Goal: Information Seeking & Learning: Check status

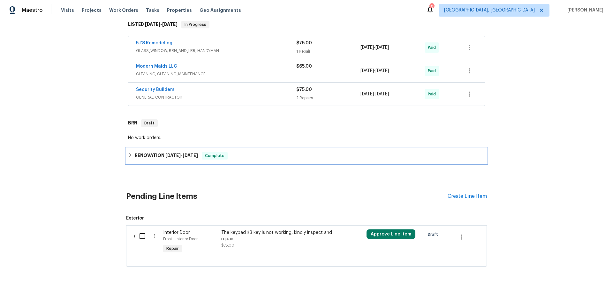
click at [171, 154] on span "[DATE]" at bounding box center [172, 155] width 15 height 4
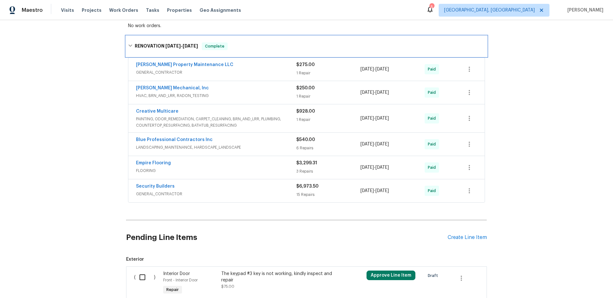
scroll to position [245, 0]
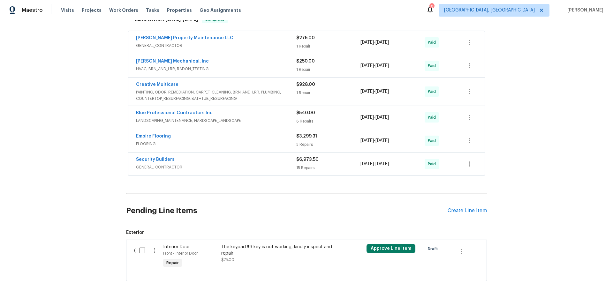
click at [184, 163] on div "Security Builders" at bounding box center [216, 160] width 160 height 8
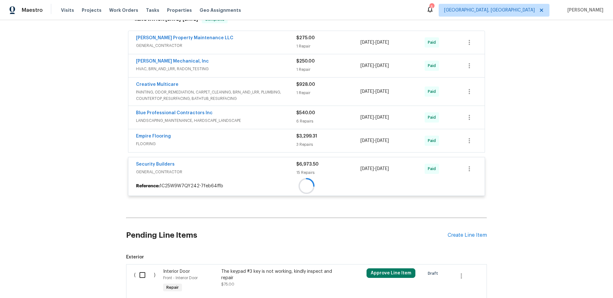
click at [181, 147] on div "[PERSON_NAME] Property Maintenance LLC GENERAL_CONTRACTOR $275.00 1 Repair [DAT…" at bounding box center [306, 115] width 357 height 169
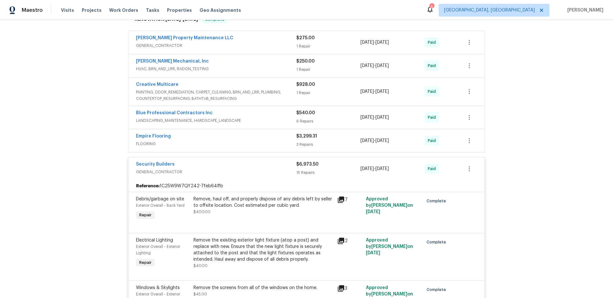
click at [195, 135] on div "Empire Flooring" at bounding box center [216, 137] width 160 height 8
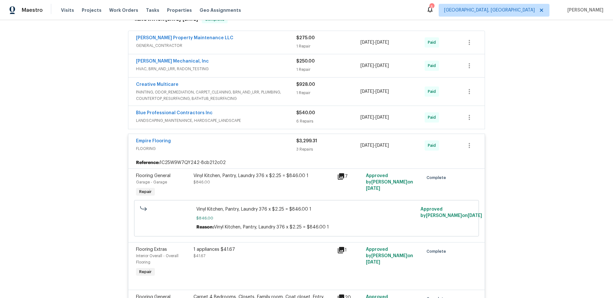
click at [225, 118] on span "LANDSCAPING_MAINTENANCE, HARDSCAPE_LANDSCAPE" at bounding box center [216, 120] width 160 height 6
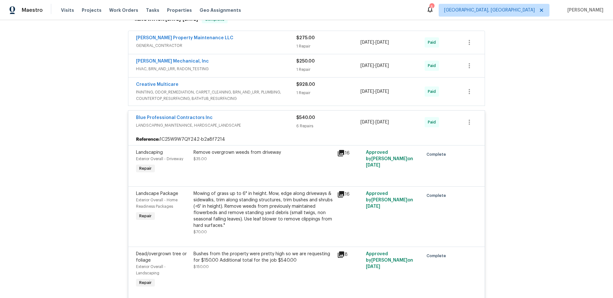
click at [200, 95] on span "PAINTING, ODOR_REMEDIATION, CARPET_CLEANING, BRN_AND_LRR, PLUMBING, COUNTERTOP_…" at bounding box center [216, 95] width 160 height 13
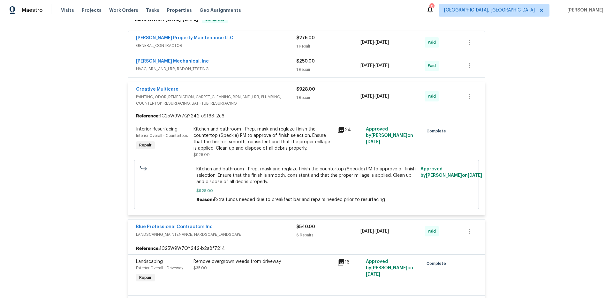
click at [202, 67] on span "HVAC, BRN_AND_LRR, RADON_TESTING" at bounding box center [216, 69] width 160 height 6
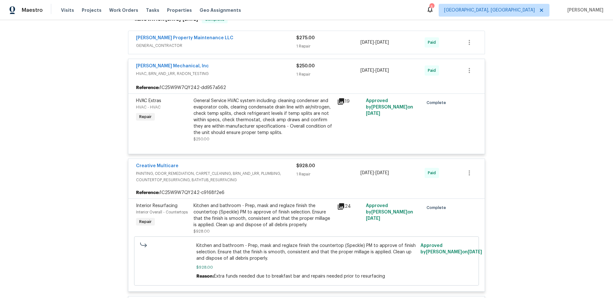
click at [210, 48] on span "GENERAL_CONTRACTOR" at bounding box center [216, 45] width 160 height 6
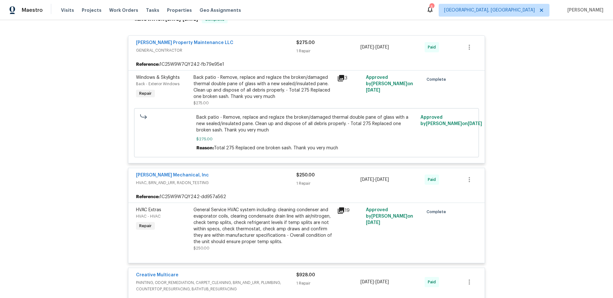
scroll to position [64, 0]
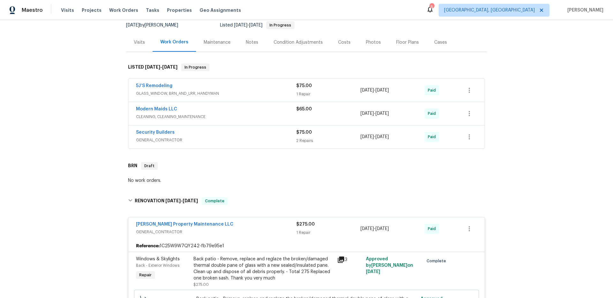
click at [194, 138] on span "GENERAL_CONTRACTOR" at bounding box center [216, 140] width 160 height 6
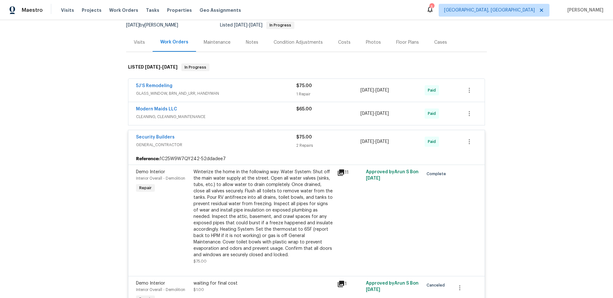
click at [207, 116] on span "CLEANING, CLEANING_MAINTENANCE" at bounding box center [216, 117] width 160 height 6
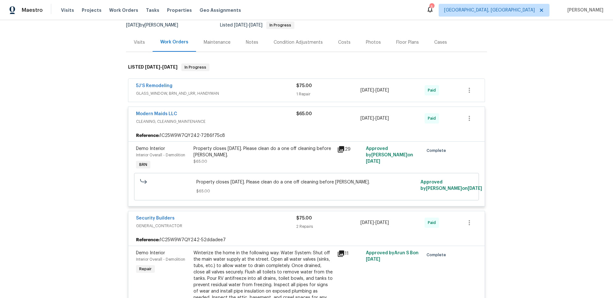
click at [207, 86] on div "5J’S Remodeling" at bounding box center [216, 87] width 160 height 8
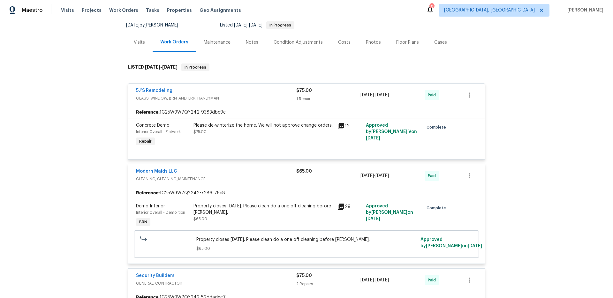
click at [54, 105] on div "Back to all projects [STREET_ADDRESS][PERSON_NAME] 4 Beds | 3 Baths | Total: 19…" at bounding box center [306, 159] width 613 height 278
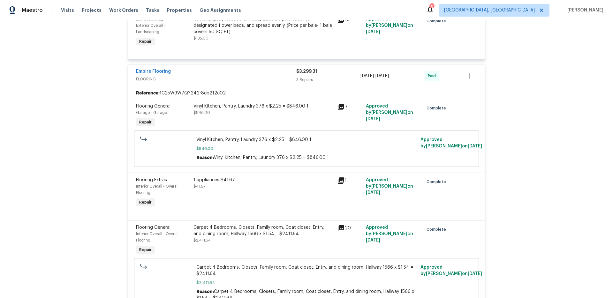
scroll to position [1263, 0]
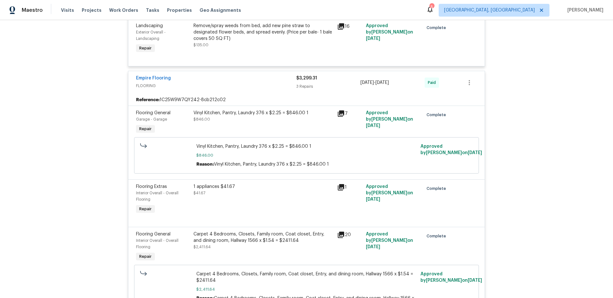
click at [542, 114] on div "Back to all projects [STREET_ADDRESS][PERSON_NAME] 4 Beds | 3 Baths | Total: 19…" at bounding box center [306, 159] width 613 height 278
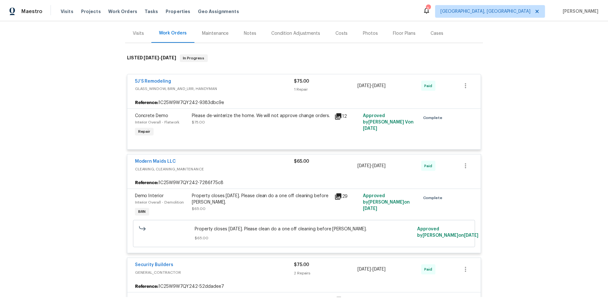
scroll to position [0, 0]
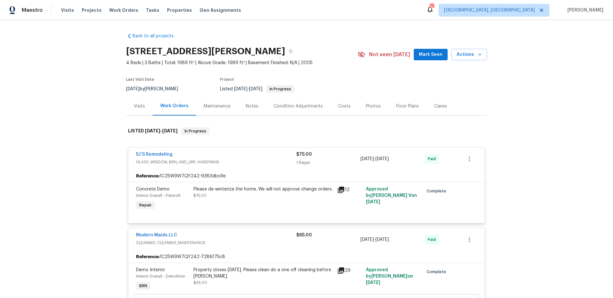
click at [239, 105] on div "Notes" at bounding box center [252, 106] width 28 height 19
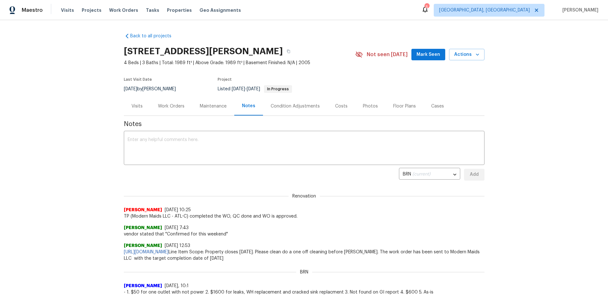
click at [222, 103] on div "Maintenance" at bounding box center [213, 106] width 27 height 6
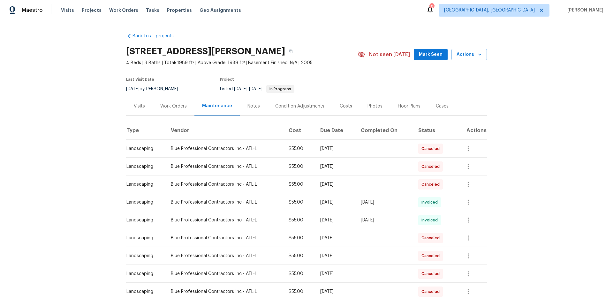
click at [374, 105] on div "Photos" at bounding box center [374, 106] width 15 height 6
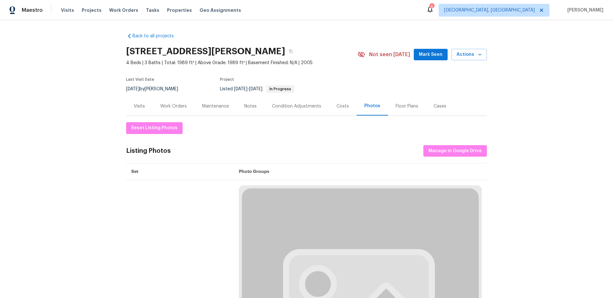
click at [400, 104] on div "Floor Plans" at bounding box center [406, 106] width 23 height 6
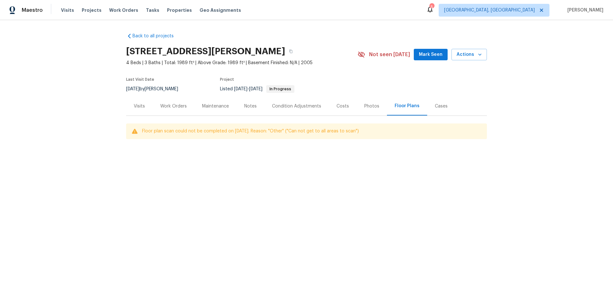
click at [437, 106] on div "Cases" at bounding box center [441, 106] width 13 height 6
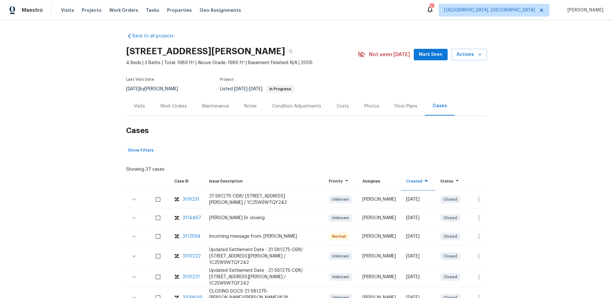
click at [218, 104] on div "Maintenance" at bounding box center [215, 106] width 27 height 6
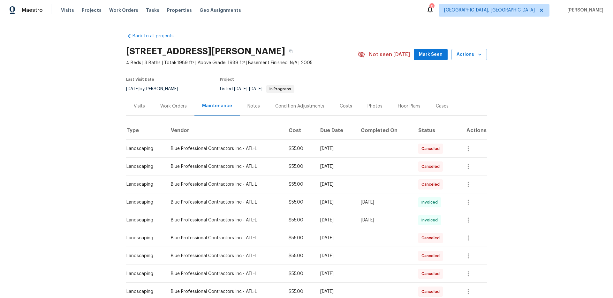
click at [171, 104] on div "Work Orders" at bounding box center [173, 106] width 26 height 6
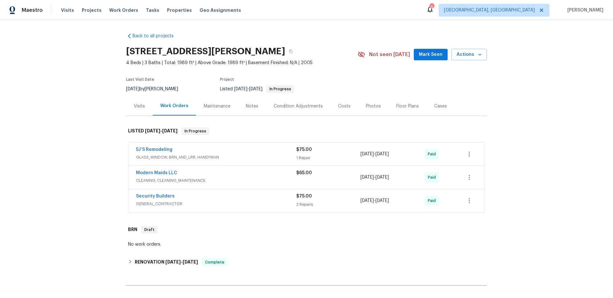
click at [210, 105] on div "Maintenance" at bounding box center [217, 106] width 27 height 6
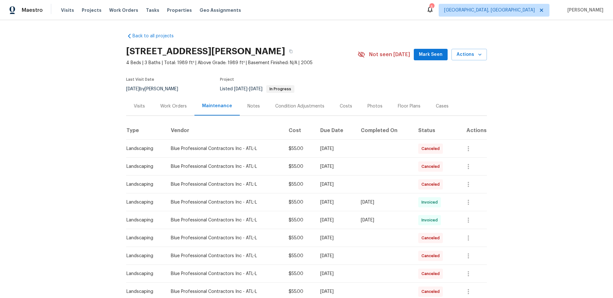
click at [173, 102] on div "Work Orders" at bounding box center [174, 106] width 42 height 19
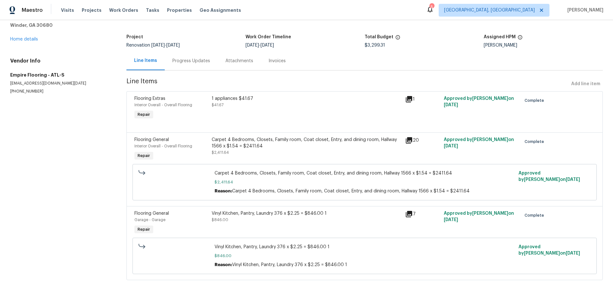
scroll to position [36, 0]
click at [279, 137] on div "Carpet 4 Bedrooms, Closets, Family room, Coat closet, Entry, and dining room, H…" at bounding box center [307, 143] width 190 height 13
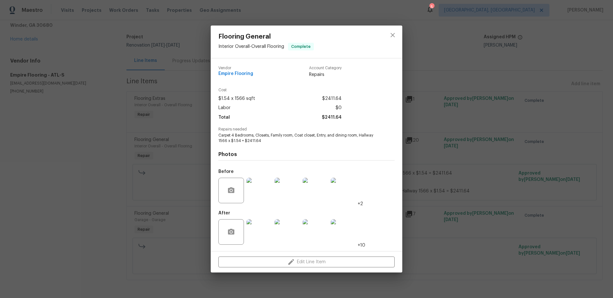
click at [102, 172] on div "Flooring General Interior Overall - Overall Flooring Complete Vendor Empire Flo…" at bounding box center [306, 149] width 613 height 298
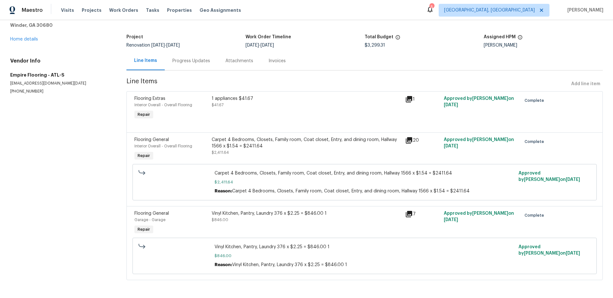
click at [194, 58] on div "Progress Updates" at bounding box center [191, 61] width 38 height 6
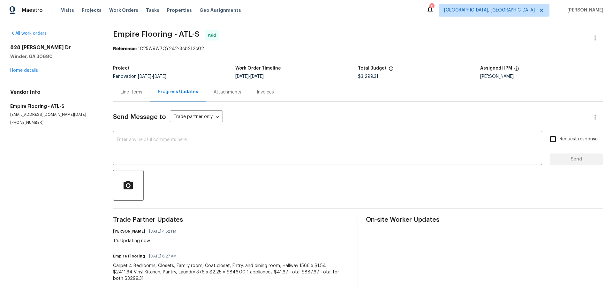
click at [99, 143] on div "All work orders 828 Brandon Dr Winder, GA 30680 Home details Vendor Info Empire…" at bounding box center [306, 160] width 613 height 280
click at [124, 95] on div "Line Items" at bounding box center [132, 92] width 22 height 6
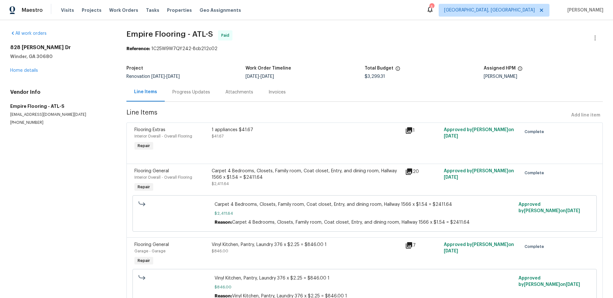
click at [276, 91] on div "Invoices" at bounding box center [276, 92] width 17 height 6
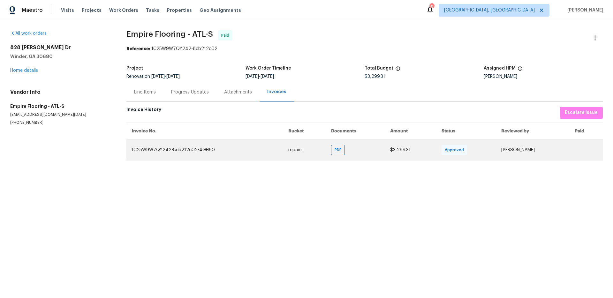
click at [338, 157] on td "PDF" at bounding box center [355, 149] width 59 height 21
click at [336, 152] on span "PDF" at bounding box center [338, 150] width 9 height 6
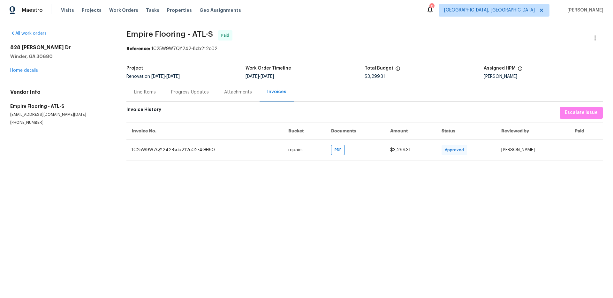
click at [433, 171] on html "Maestro Visits Projects Work Orders Tasks Properties Geo Assignments 5 Albuquer…" at bounding box center [306, 85] width 613 height 171
click at [146, 83] on div "Line Items" at bounding box center [144, 92] width 37 height 19
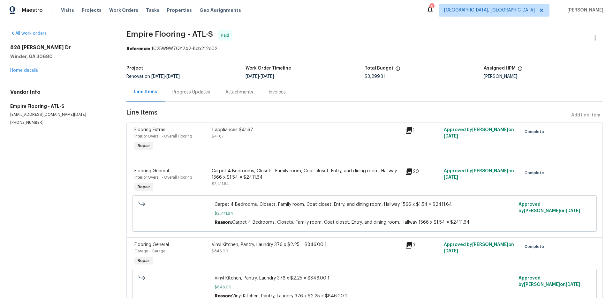
click at [355, 39] on span "Empire Flooring - ATL-S Paid" at bounding box center [356, 37] width 461 height 15
click at [25, 69] on link "Home details" at bounding box center [24, 70] width 28 height 4
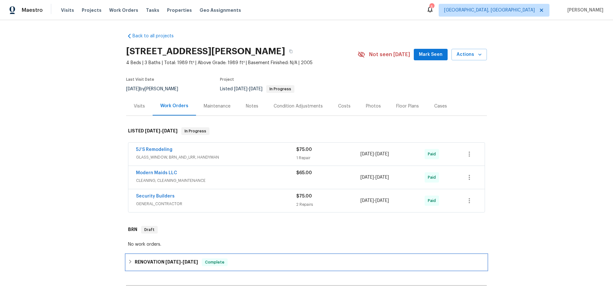
drag, startPoint x: 180, startPoint y: 260, endPoint x: 118, endPoint y: 203, distance: 84.5
click at [180, 260] on span "10/4/24 - 10/21/24" at bounding box center [181, 262] width 33 height 4
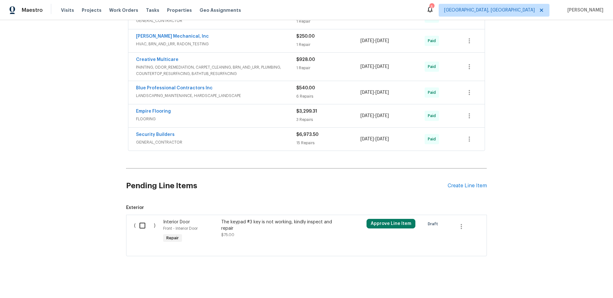
scroll to position [277, 0]
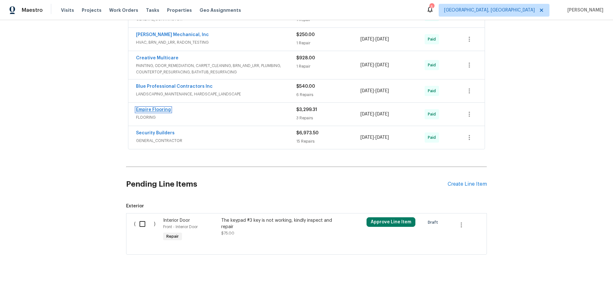
click at [152, 108] on link "Empire Flooring" at bounding box center [153, 110] width 35 height 4
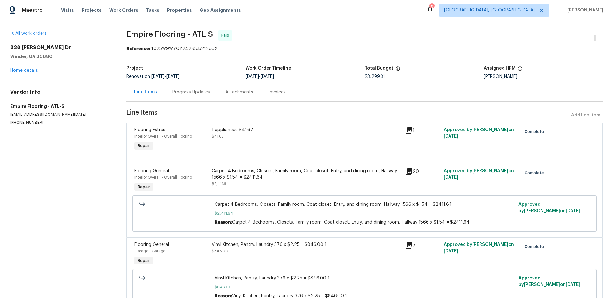
scroll to position [37, 0]
